Goal: Check status: Check status

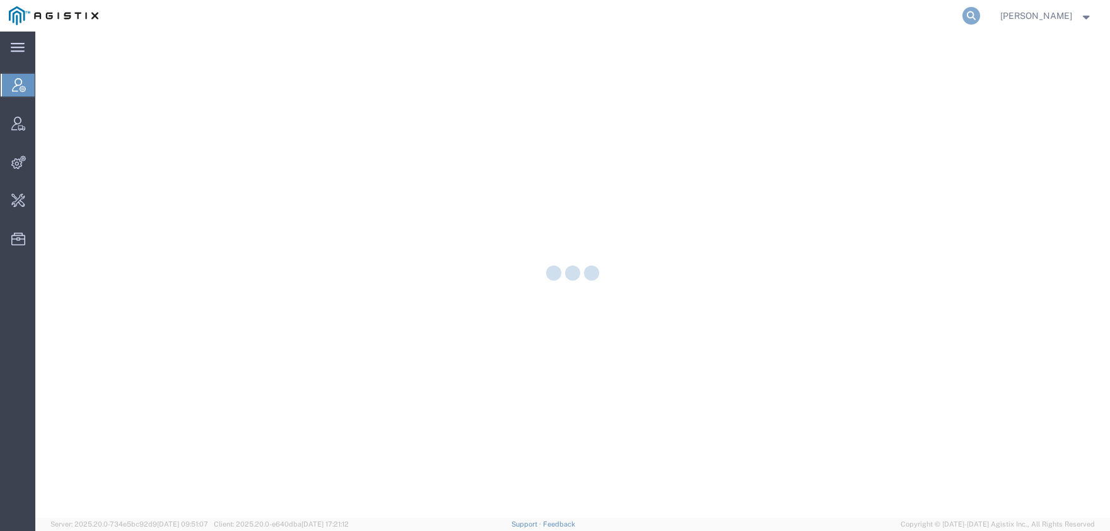
click at [980, 18] on icon at bounding box center [971, 16] width 18 height 18
paste input "539848"
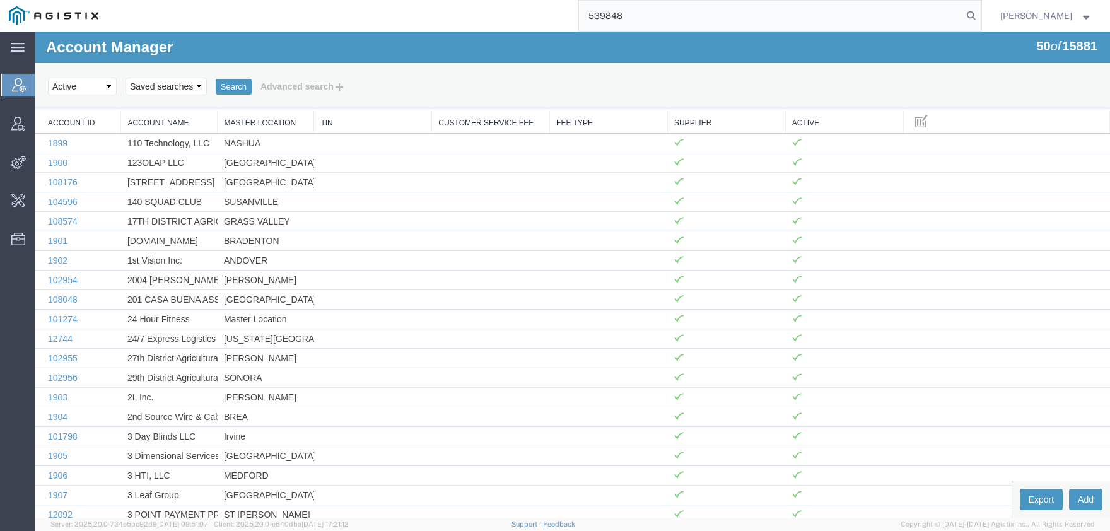
drag, startPoint x: 623, startPoint y: 20, endPoint x: 468, endPoint y: 25, distance: 154.6
click at [579, 20] on input "539848" at bounding box center [770, 16] width 383 height 30
paste input "7078932"
type input "57078932"
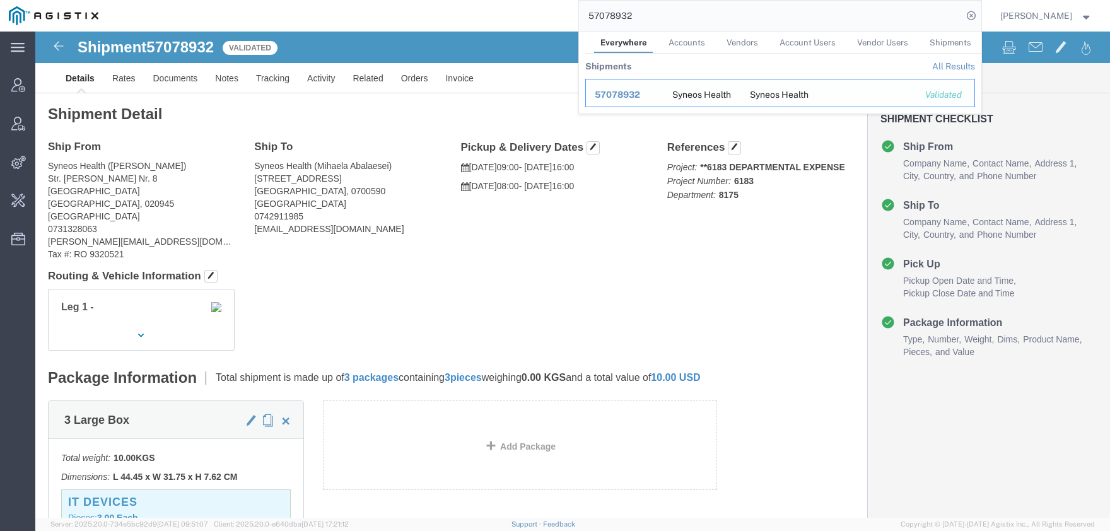
click at [640, 93] on span "57078932" at bounding box center [617, 95] width 45 height 10
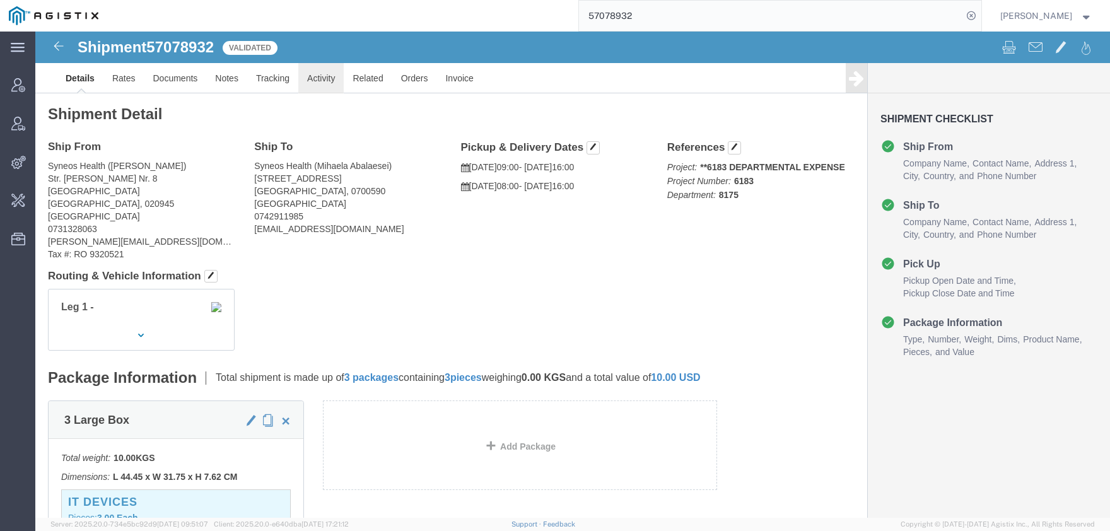
click link "Activity"
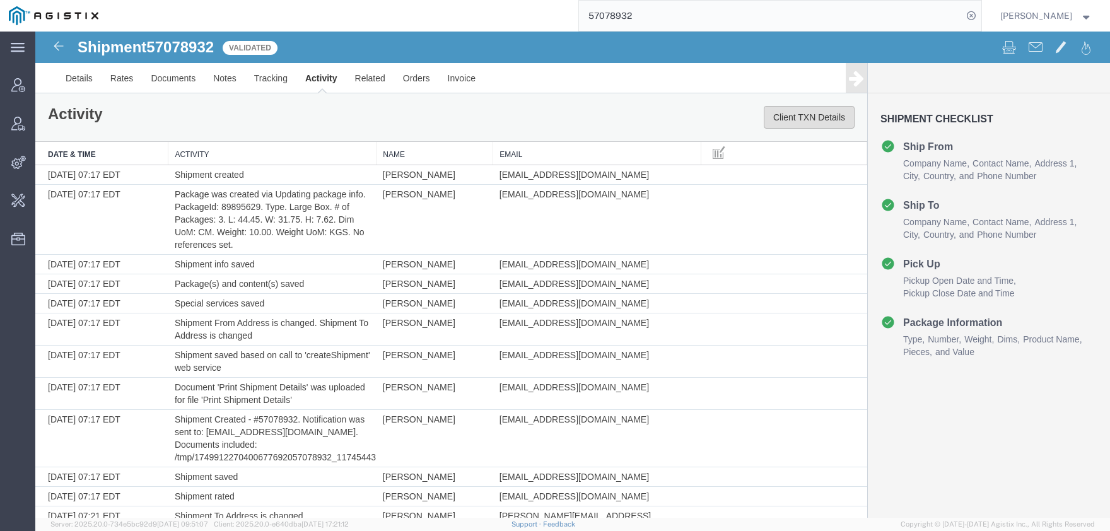
click at [815, 123] on button "Client TXN Details" at bounding box center [809, 117] width 91 height 23
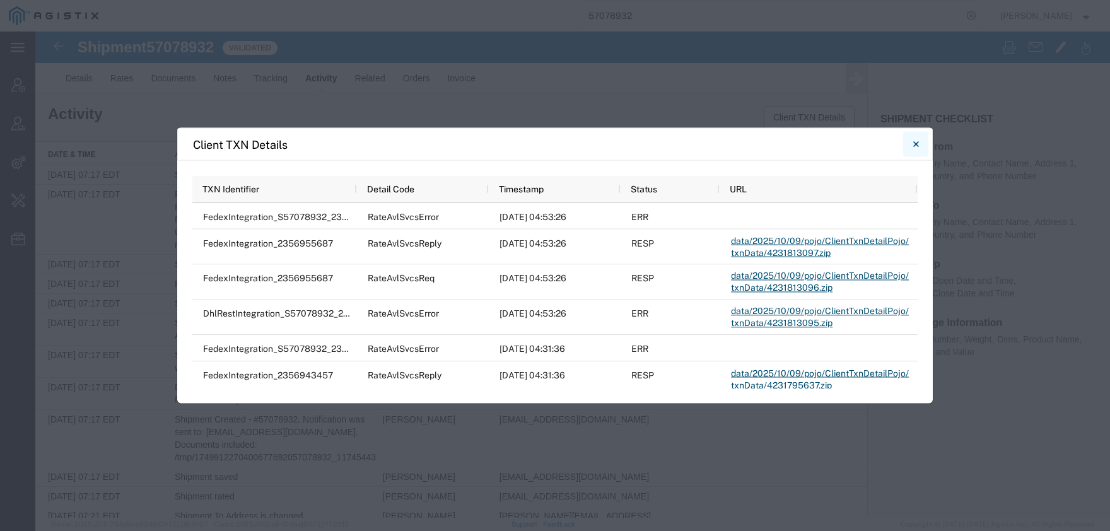
click at [919, 147] on button "Close" at bounding box center [915, 144] width 25 height 25
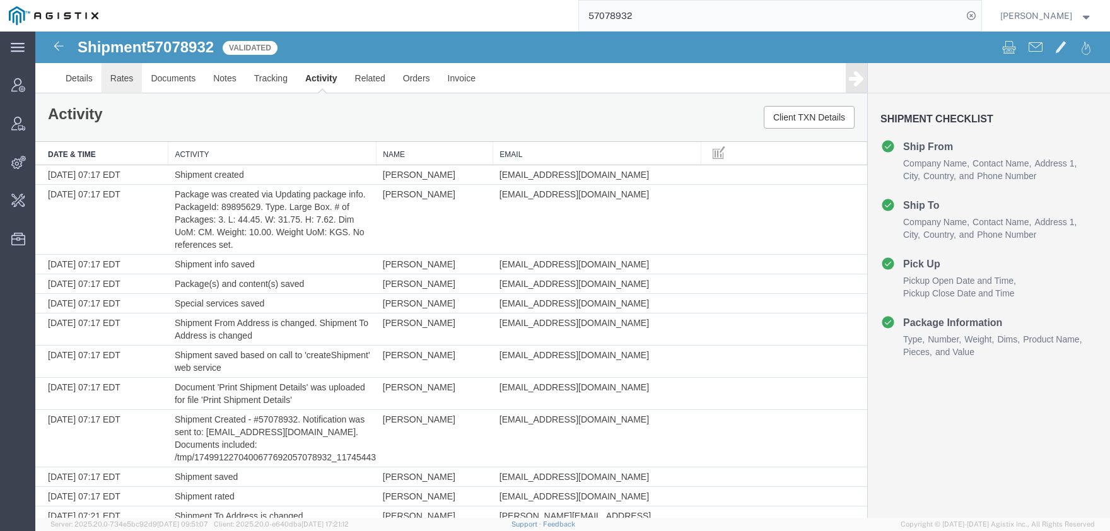
click at [119, 73] on link "Rates" at bounding box center [122, 78] width 41 height 30
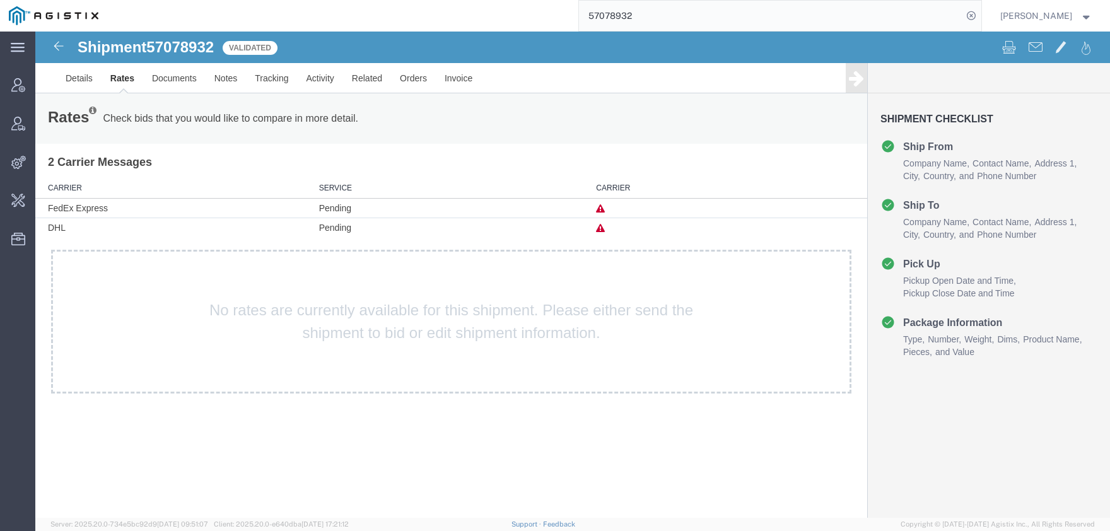
click at [602, 211] on icon at bounding box center [600, 208] width 9 height 9
drag, startPoint x: 219, startPoint y: 154, endPoint x: 212, endPoint y: 149, distance: 8.2
click at [217, 154] on h3 "2 Carrier Messages" at bounding box center [451, 158] width 832 height 28
click at [55, 45] on img at bounding box center [58, 45] width 15 height 15
